Goal: Task Accomplishment & Management: Complete application form

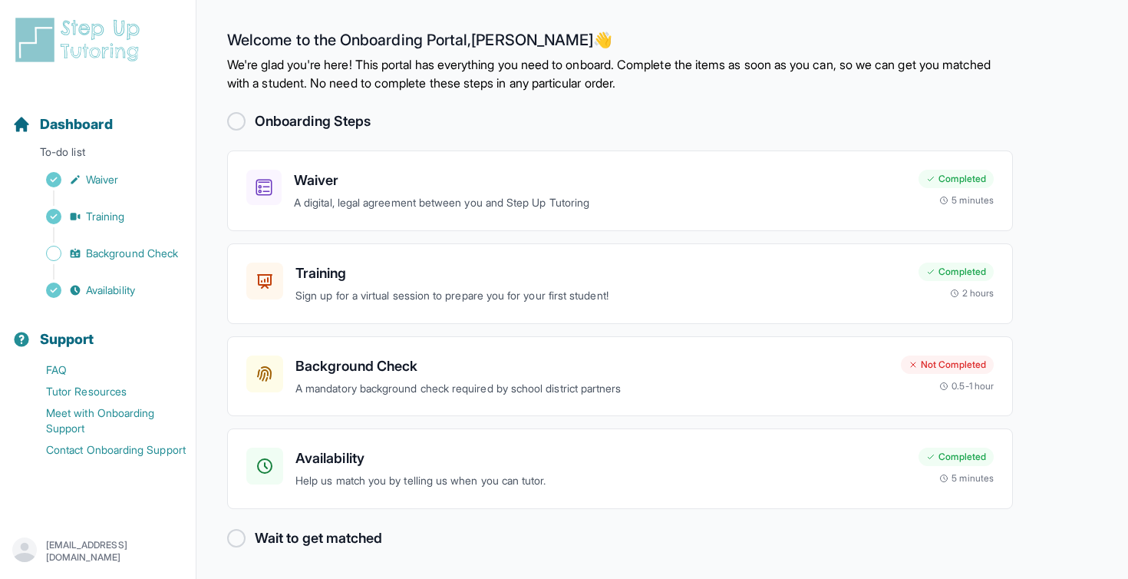
scroll to position [1, 0]
click at [255, 536] on h2 "Wait to get matched" at bounding box center [318, 537] width 127 height 21
click at [150, 292] on link "Availability" at bounding box center [103, 289] width 183 height 21
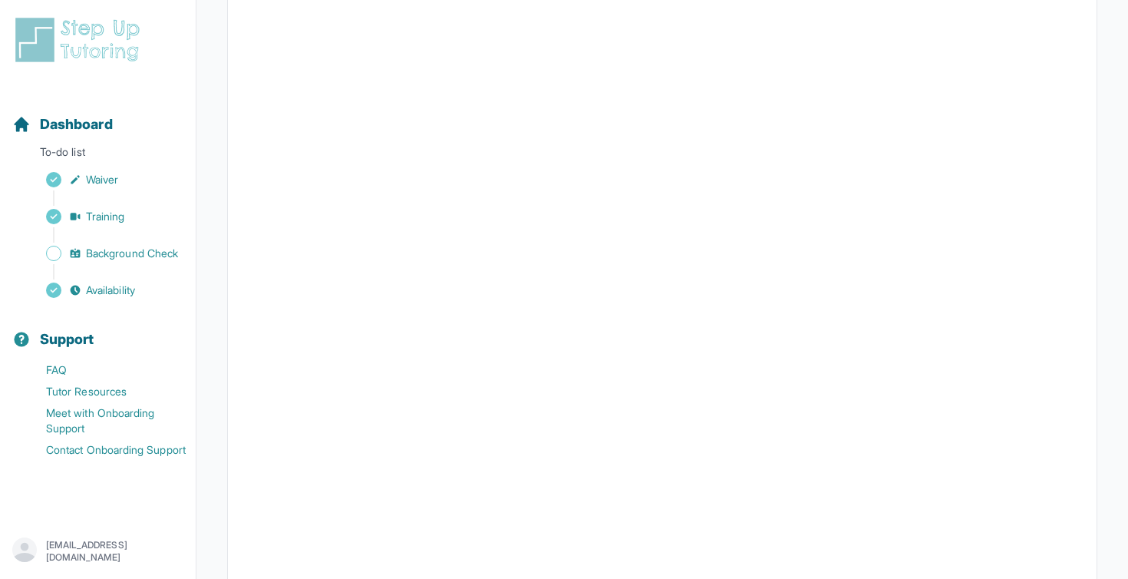
scroll to position [193, 0]
click at [214, 255] on main "Back to Dashboard Input Availability Please input your availability so we can m…" at bounding box center [662, 243] width 932 height 873
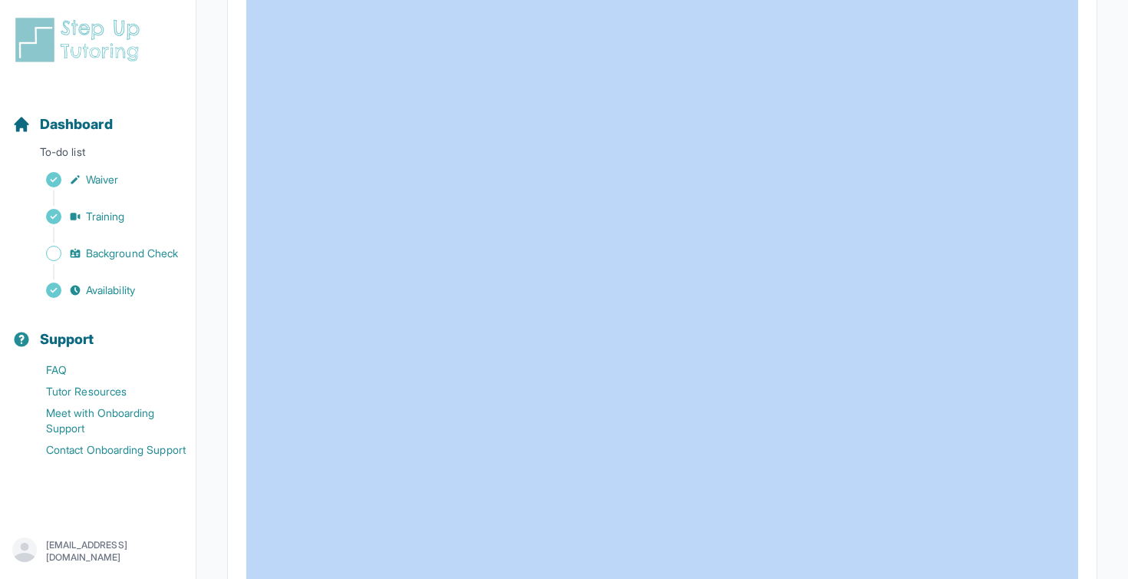
click at [214, 255] on main "Back to Dashboard Input Availability Please input your availability so we can m…" at bounding box center [662, 243] width 932 height 873
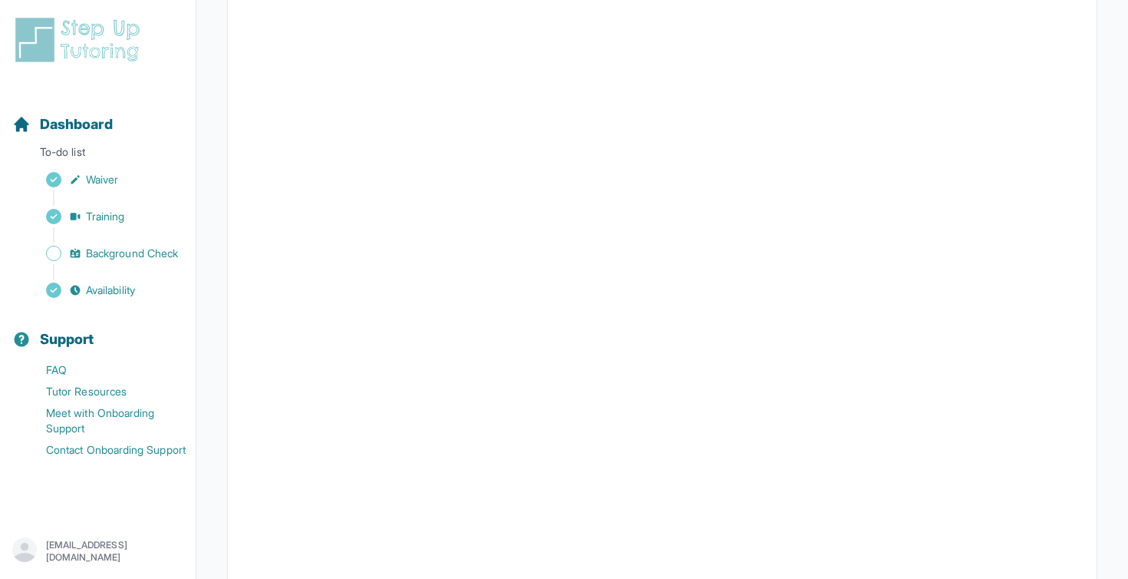
click at [214, 255] on main "Back to Dashboard Input Availability Please input your availability so we can m…" at bounding box center [662, 243] width 932 height 873
click at [229, 253] on div at bounding box center [662, 292] width 870 height 668
click at [161, 251] on span "Background Check" at bounding box center [132, 253] width 92 height 15
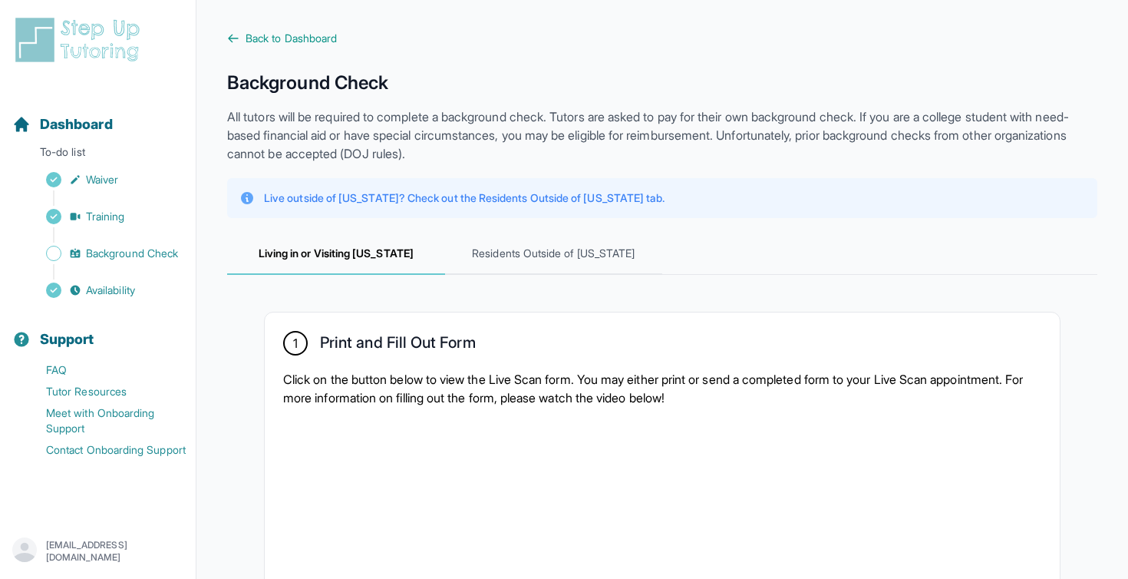
click at [489, 124] on p "All tutors will be required to complete a background check. Tutors are asked to…" at bounding box center [662, 134] width 870 height 55
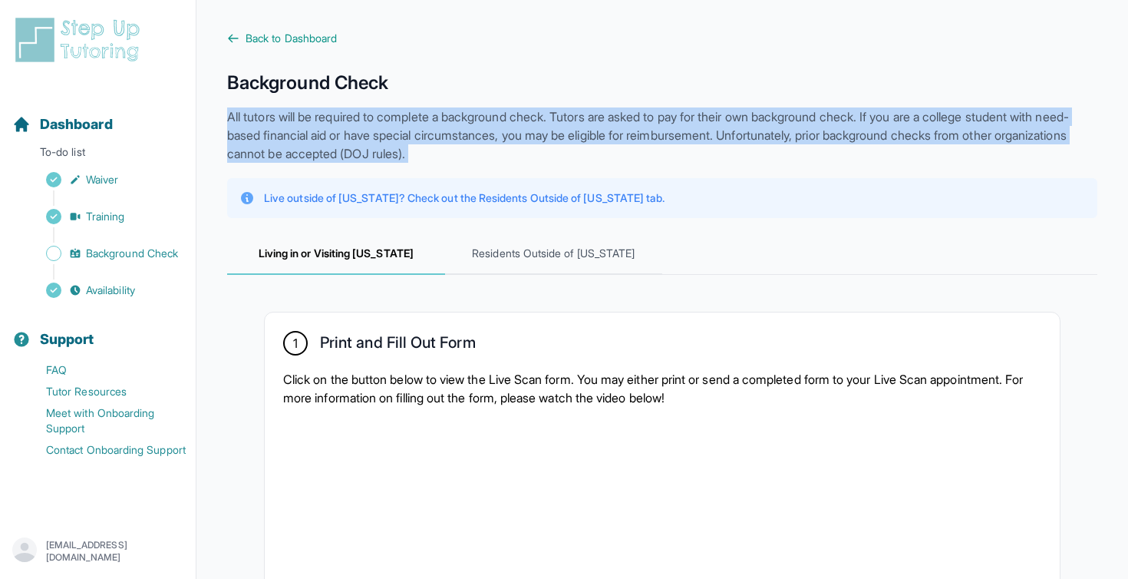
click at [489, 124] on p "All tutors will be required to complete a background check. Tutors are asked to…" at bounding box center [662, 134] width 870 height 55
click at [505, 147] on p "All tutors will be required to complete a background check. Tutors are asked to…" at bounding box center [662, 134] width 870 height 55
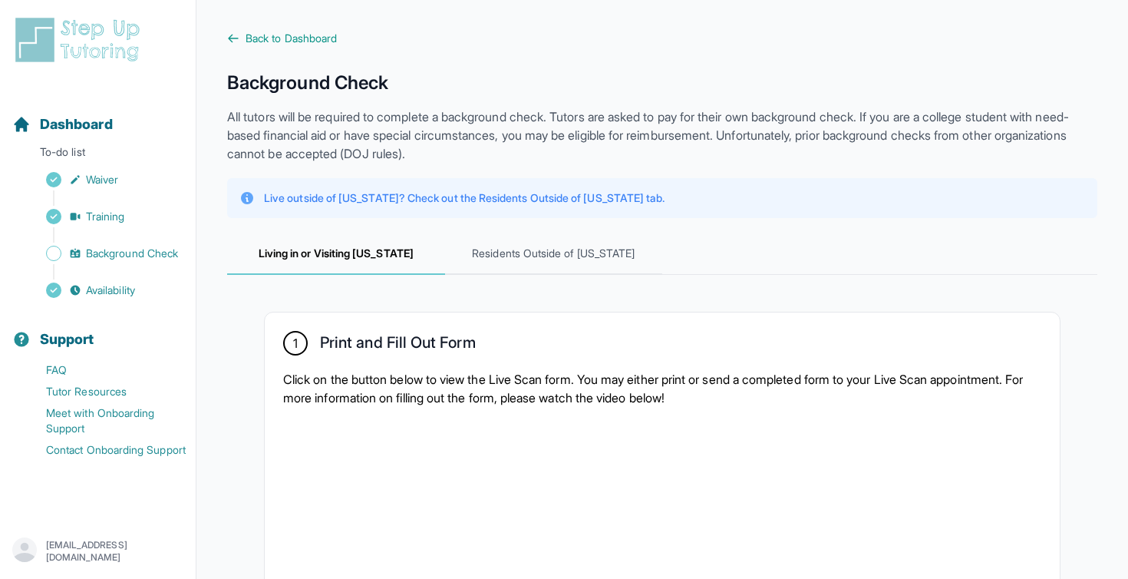
click at [505, 147] on p "All tutors will be required to complete a background check. Tutors are asked to…" at bounding box center [662, 134] width 870 height 55
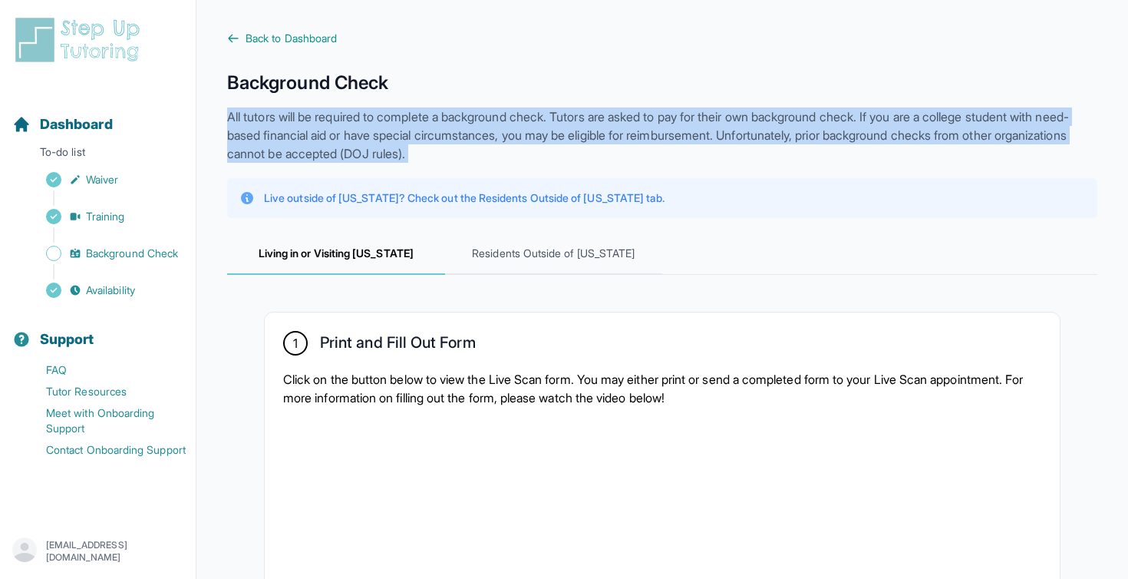
click at [505, 147] on p "All tutors will be required to complete a background check. Tutors are asked to…" at bounding box center [662, 134] width 870 height 55
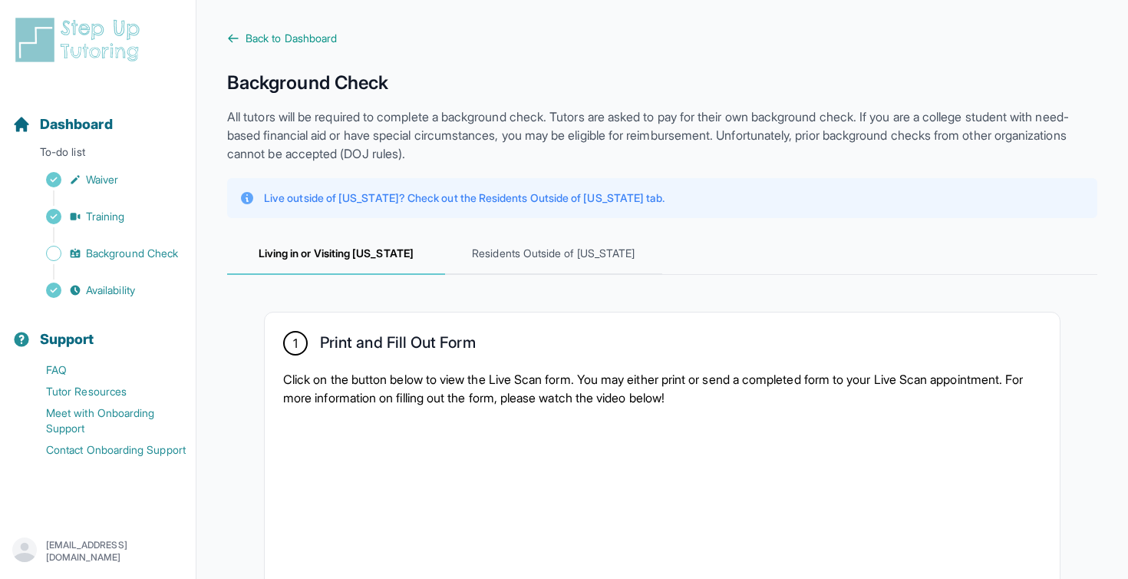
click at [505, 147] on p "All tutors will be required to complete a background check. Tutors are asked to…" at bounding box center [662, 134] width 870 height 55
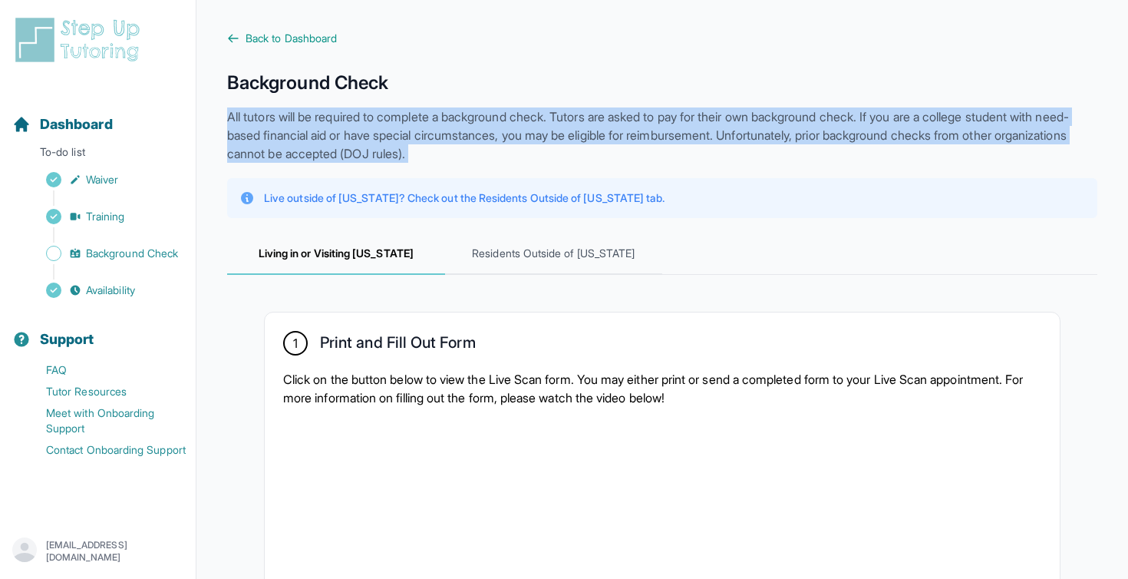
click at [505, 147] on p "All tutors will be required to complete a background check. Tutors are asked to…" at bounding box center [662, 134] width 870 height 55
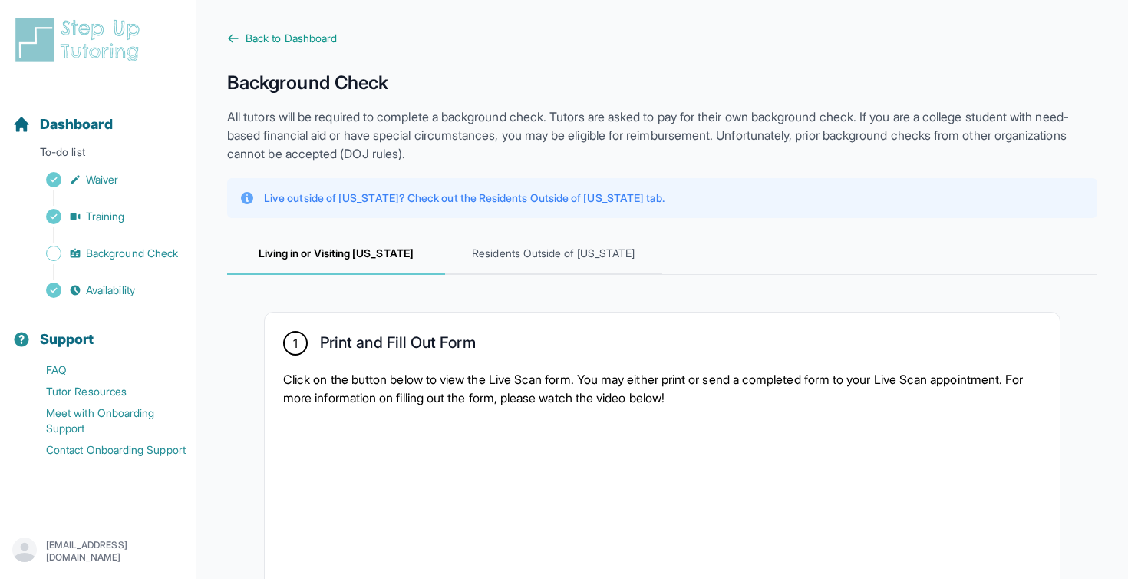
click at [513, 147] on p "All tutors will be required to complete a background check. Tutors are asked to…" at bounding box center [662, 134] width 870 height 55
